Goal: Information Seeking & Learning: Learn about a topic

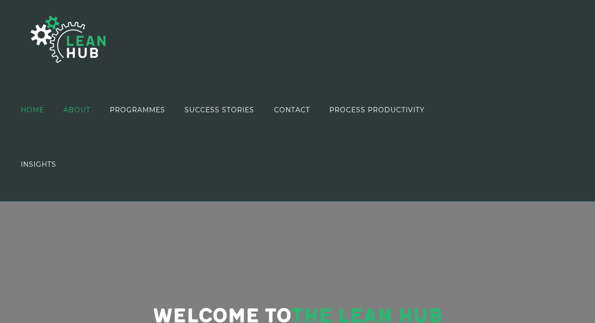
click at [90, 109] on span "ABOUT" at bounding box center [76, 110] width 27 height 7
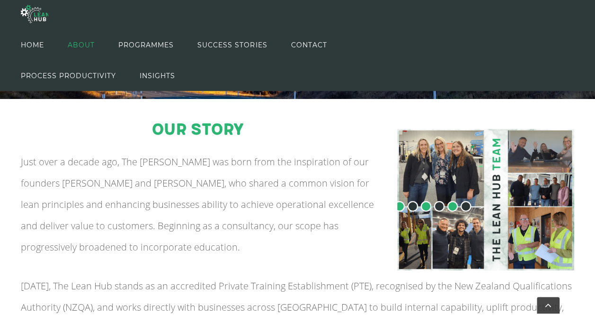
scroll to position [268, 0]
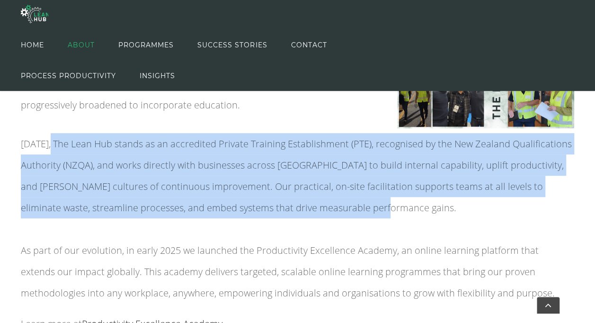
drag, startPoint x: 51, startPoint y: 143, endPoint x: 337, endPoint y: 211, distance: 294.0
click at [337, 211] on p "[DATE], The Lean Hub stands as an accredited Private Training Establishment (PT…" at bounding box center [298, 218] width 554 height 170
copy span "The Lean Hub stands as an accredited Private Training Establishment (PTE), reco…"
